Goal: Information Seeking & Learning: Find specific fact

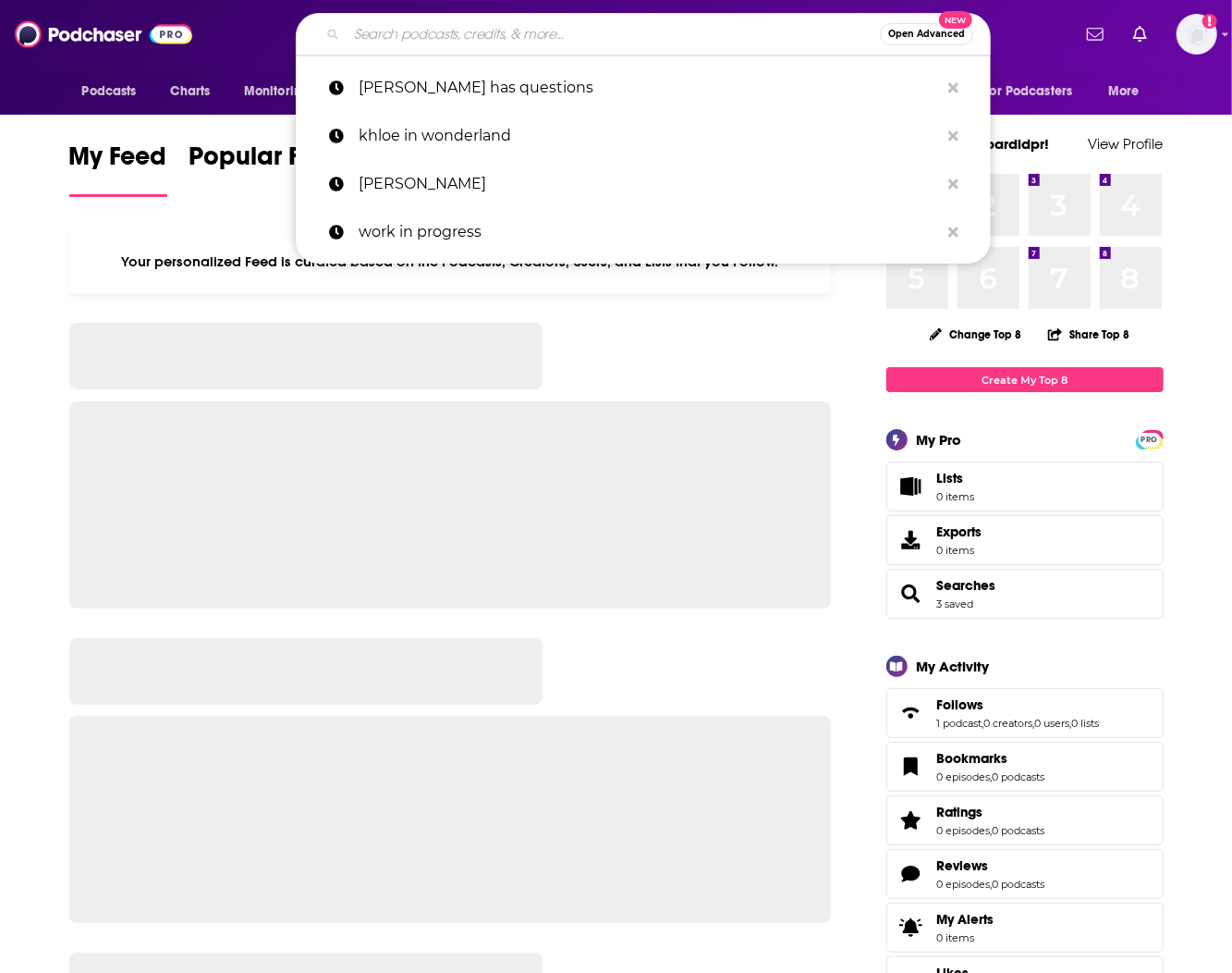
click at [584, 31] on input "Search podcasts, credits, & more..." at bounding box center [612, 34] width 533 height 29
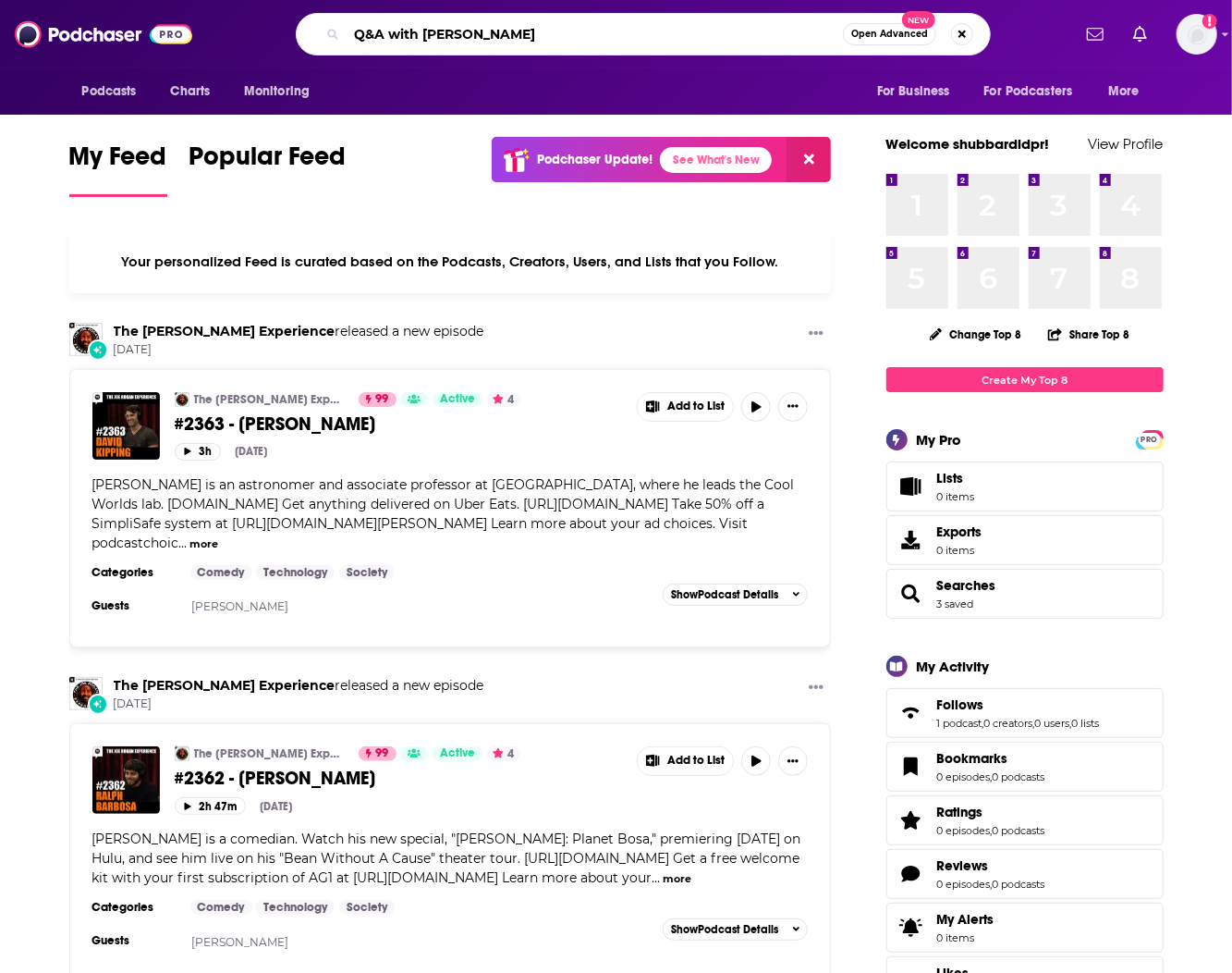
type input "Q&A with [PERSON_NAME]"
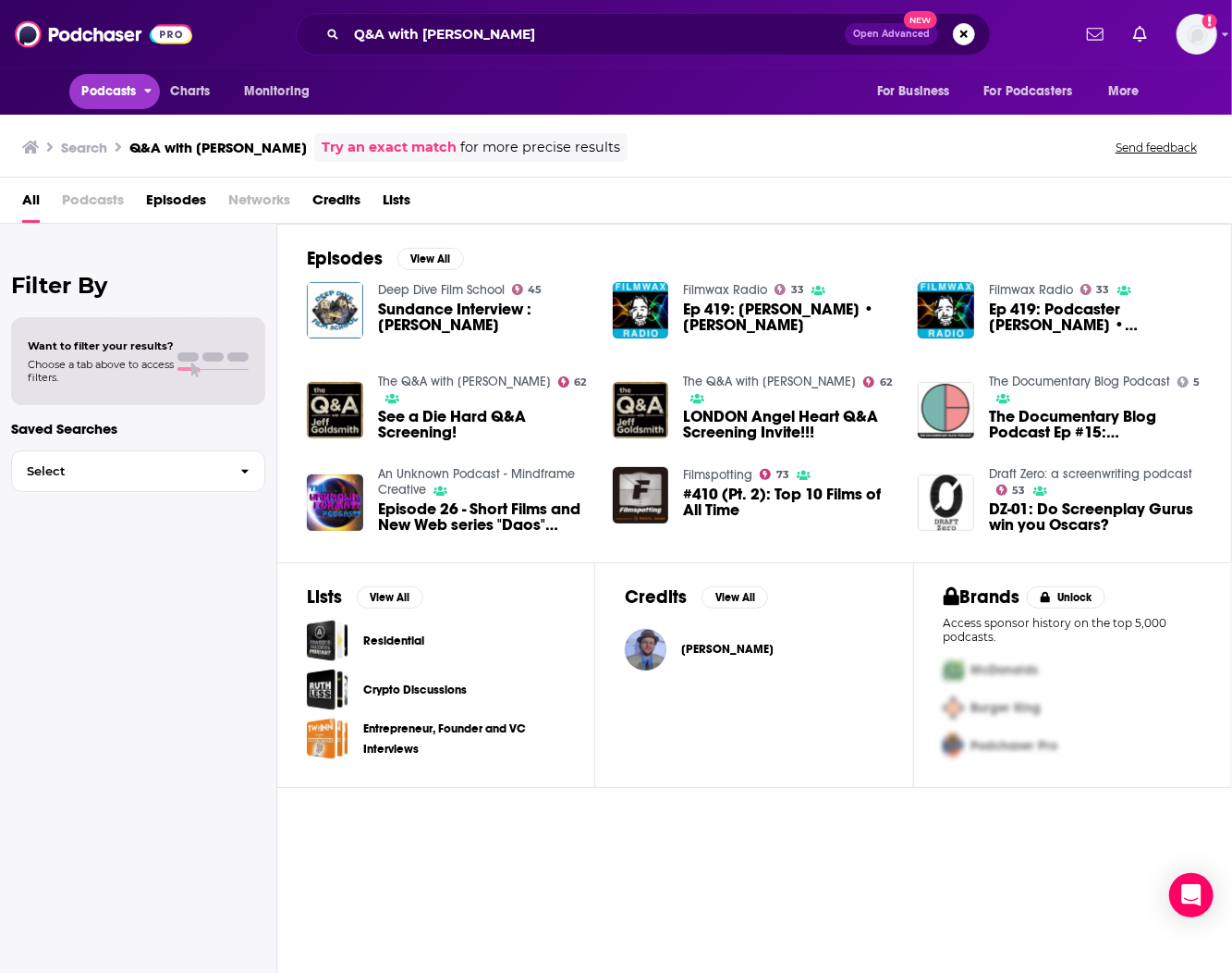
click at [100, 84] on span "Podcasts" at bounding box center [109, 91] width 55 height 25
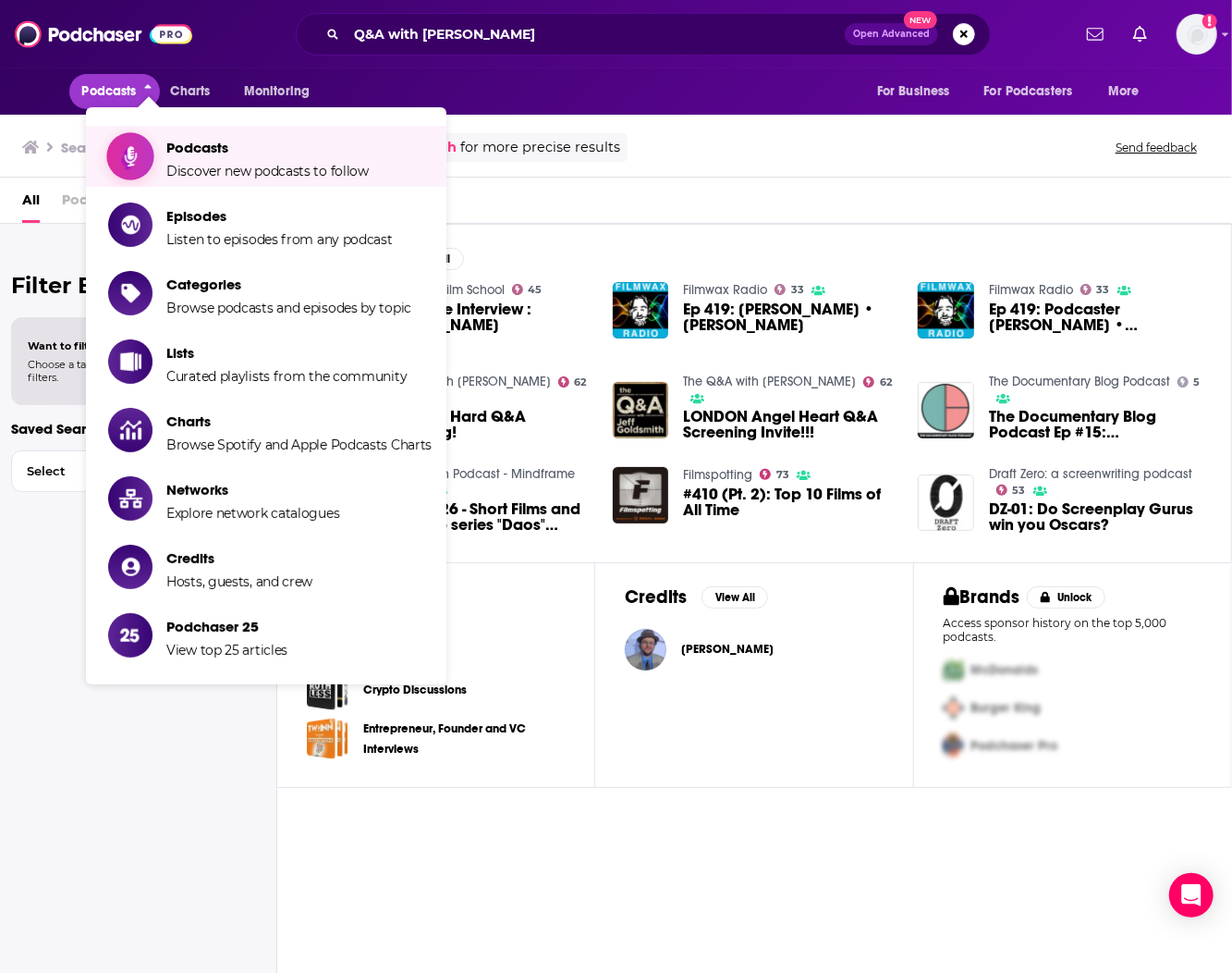
click at [356, 144] on span "Podcasts" at bounding box center [267, 147] width 203 height 18
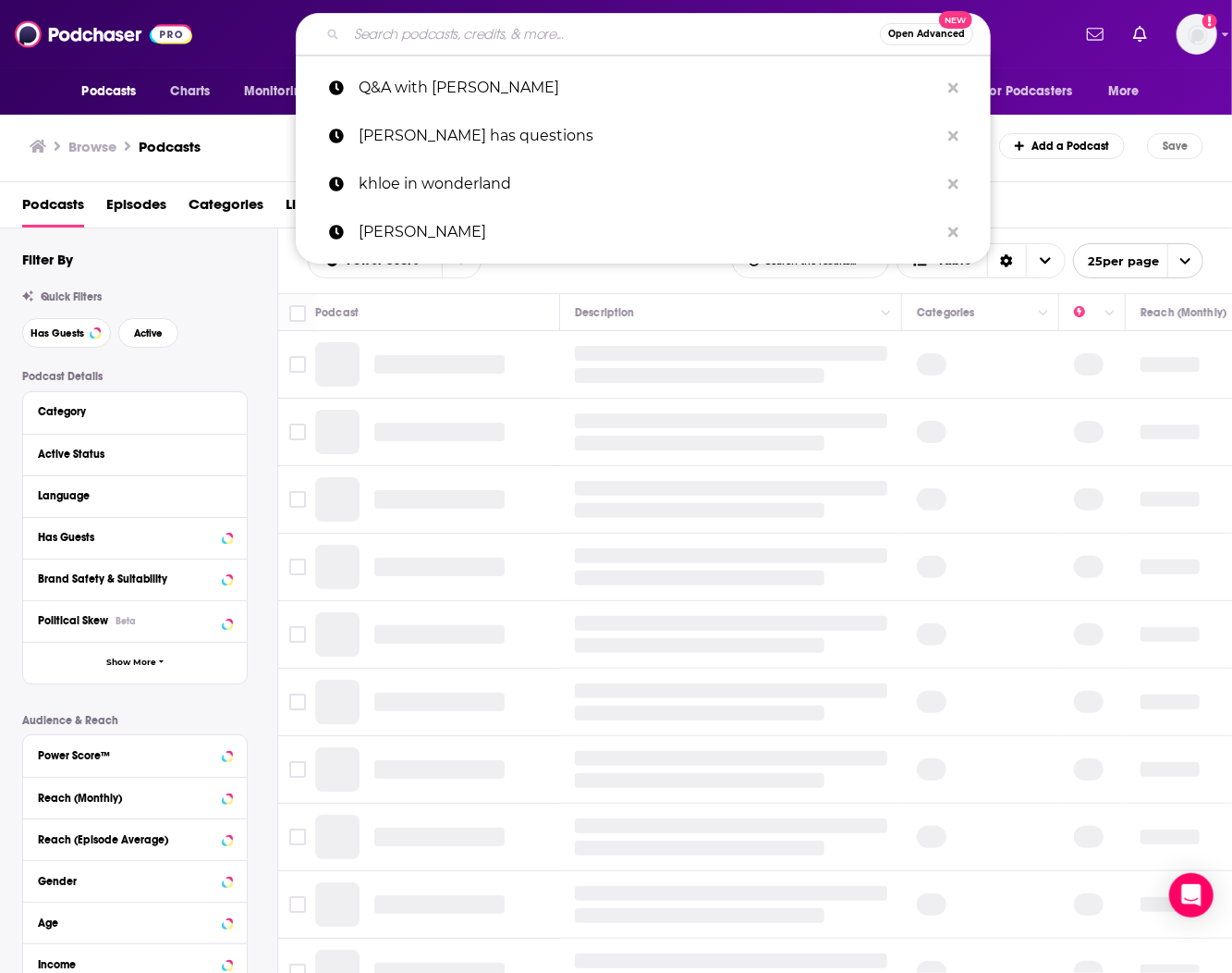
click at [559, 24] on input "Search podcasts, credits, & more..." at bounding box center [612, 34] width 533 height 29
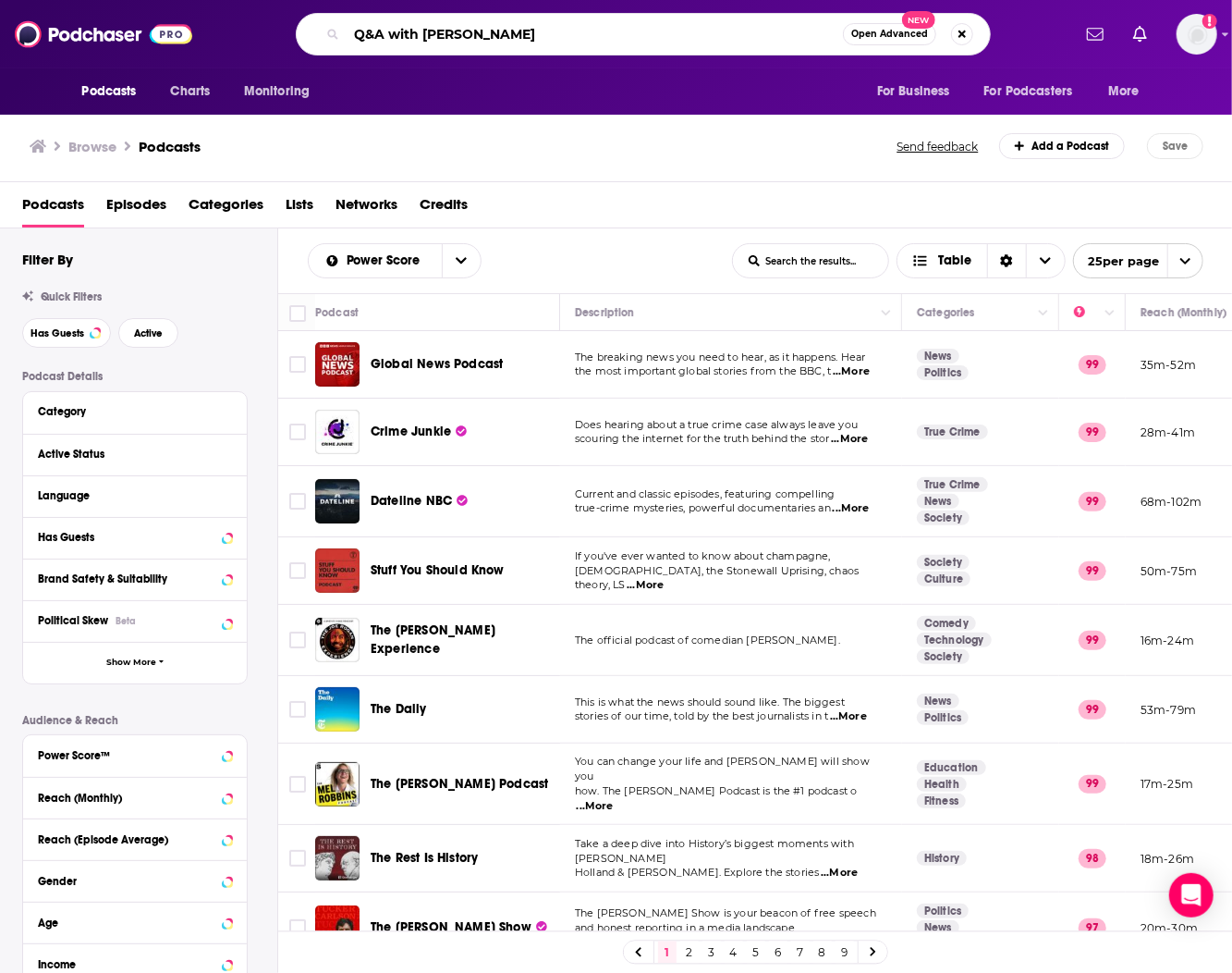
type input "Q&A with [PERSON_NAME]"
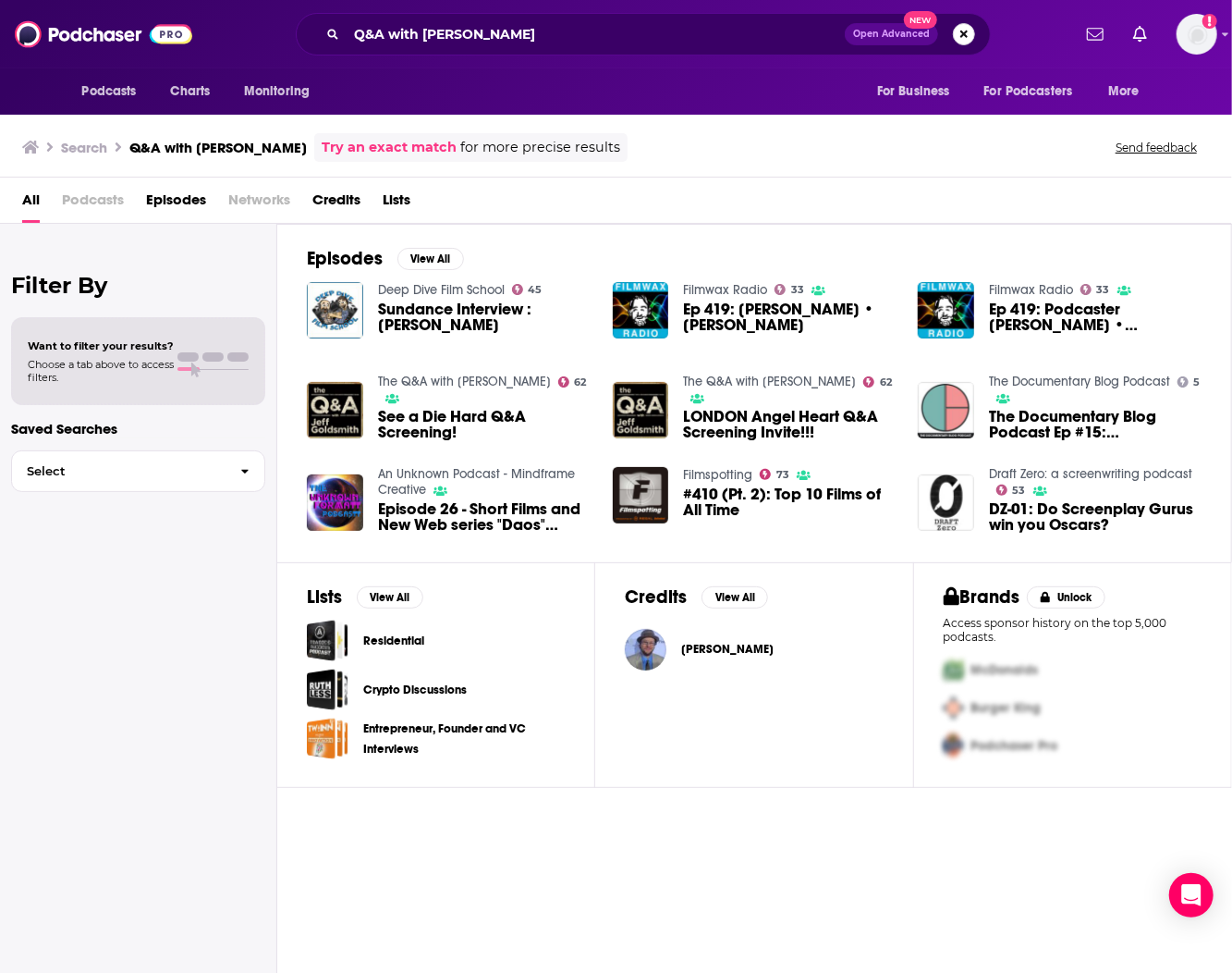
click at [967, 39] on button "Search podcasts, credits, & more..." at bounding box center [964, 34] width 23 height 23
